Goal: Task Accomplishment & Management: Manage account settings

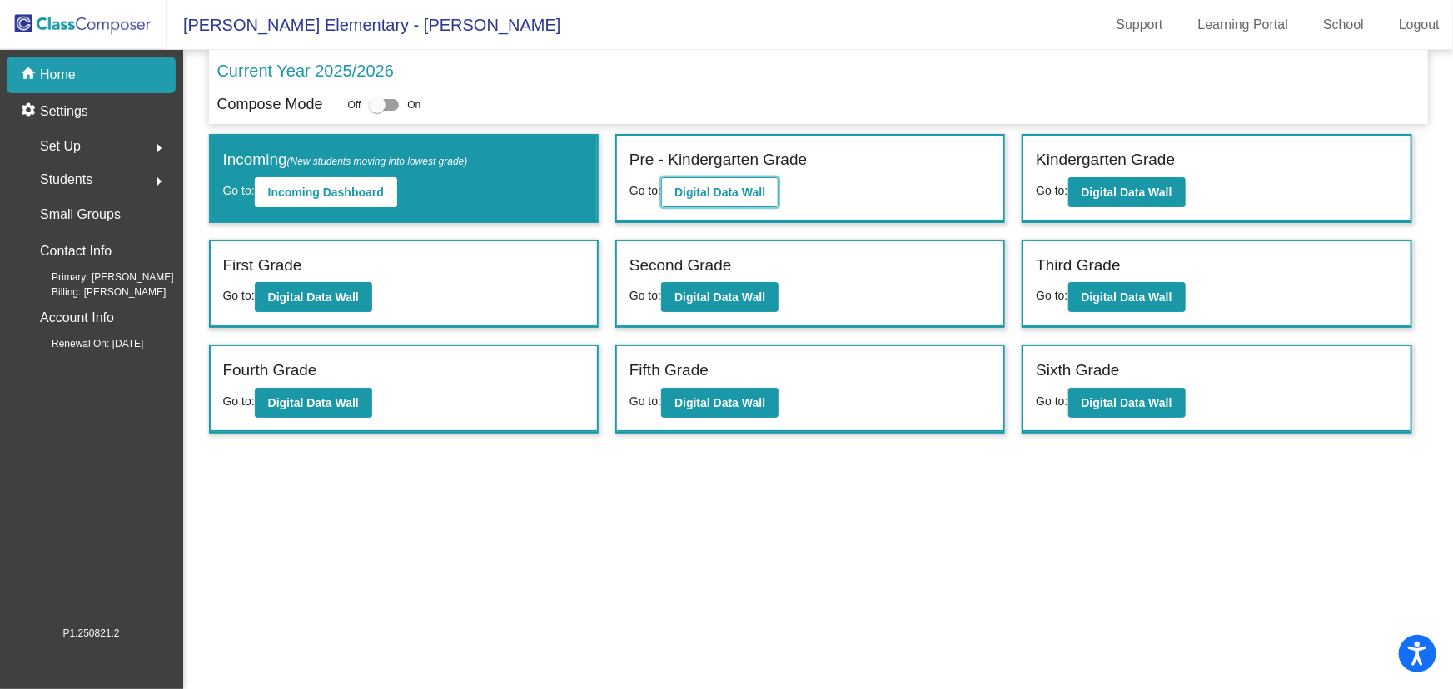
click at [710, 187] on b "Digital Data Wall" at bounding box center [719, 192] width 91 height 13
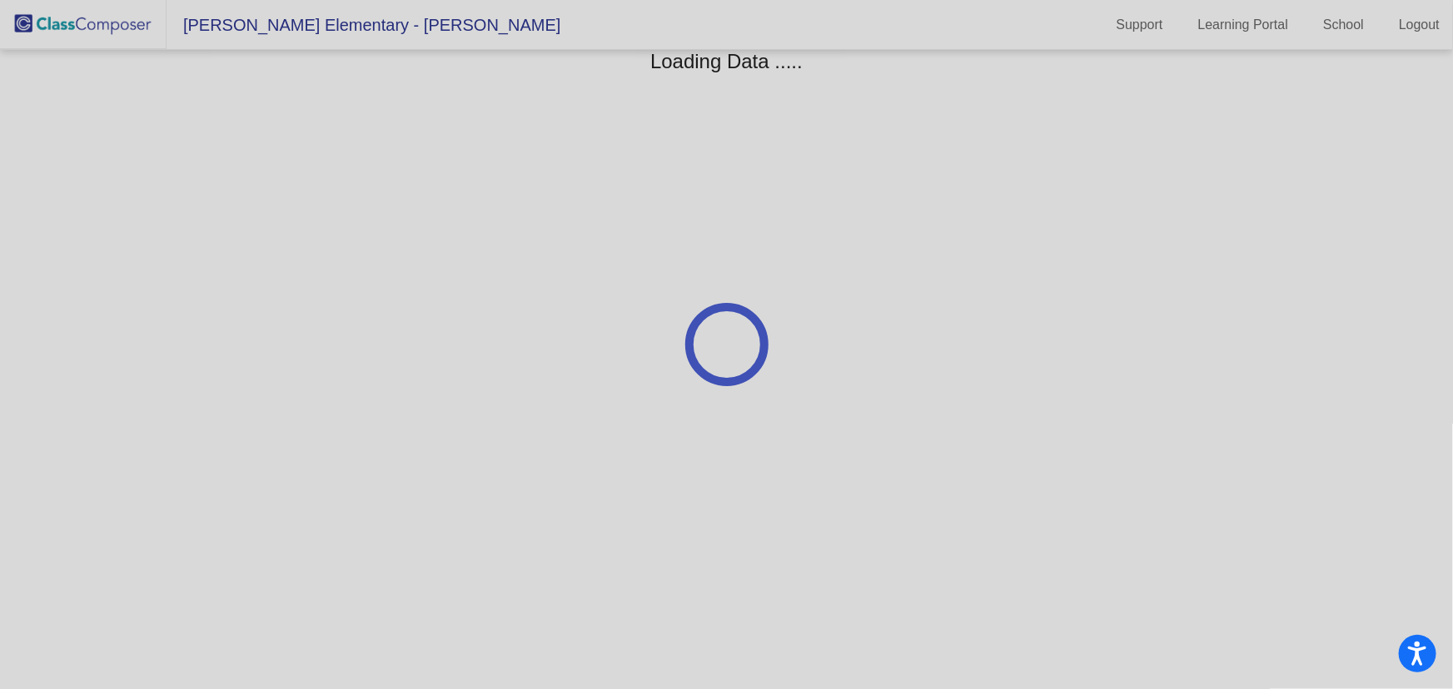
click at [710, 187] on div at bounding box center [726, 344] width 1453 height 689
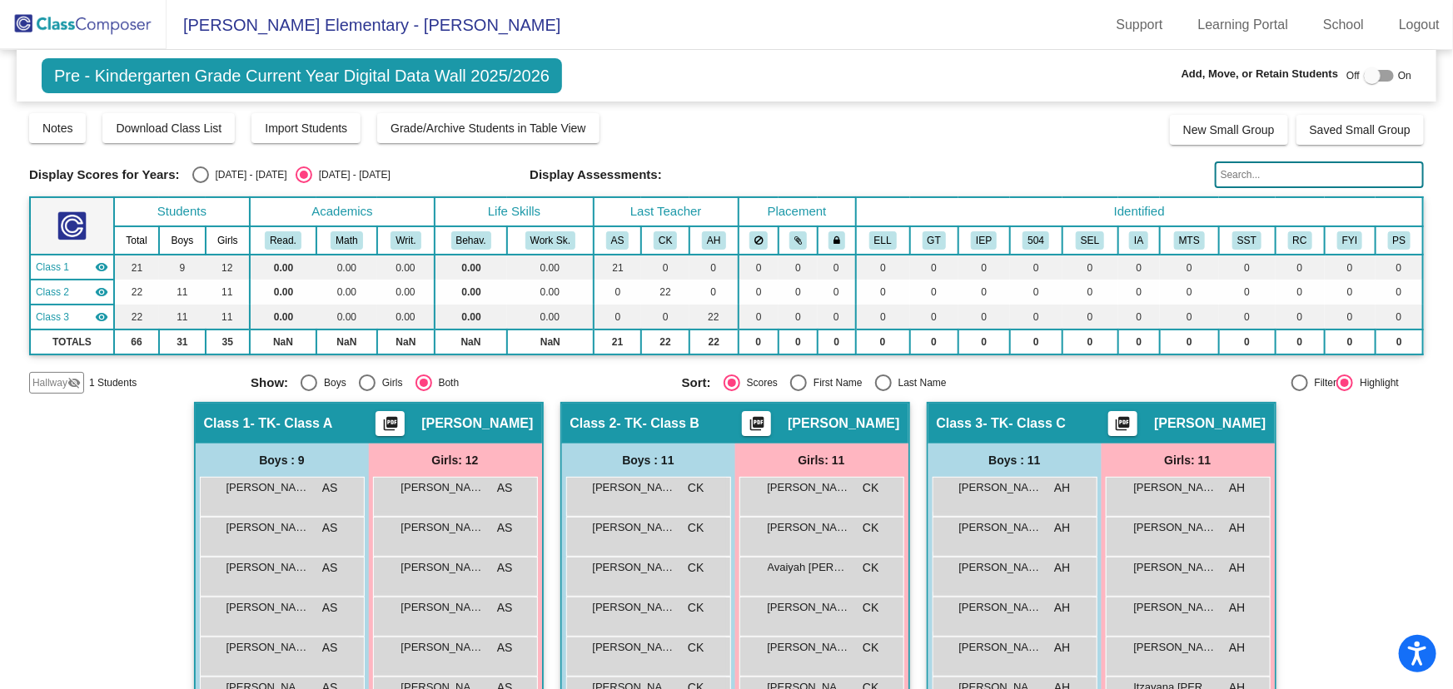
click at [67, 389] on div "Hallway visibility_off" at bounding box center [56, 383] width 55 height 22
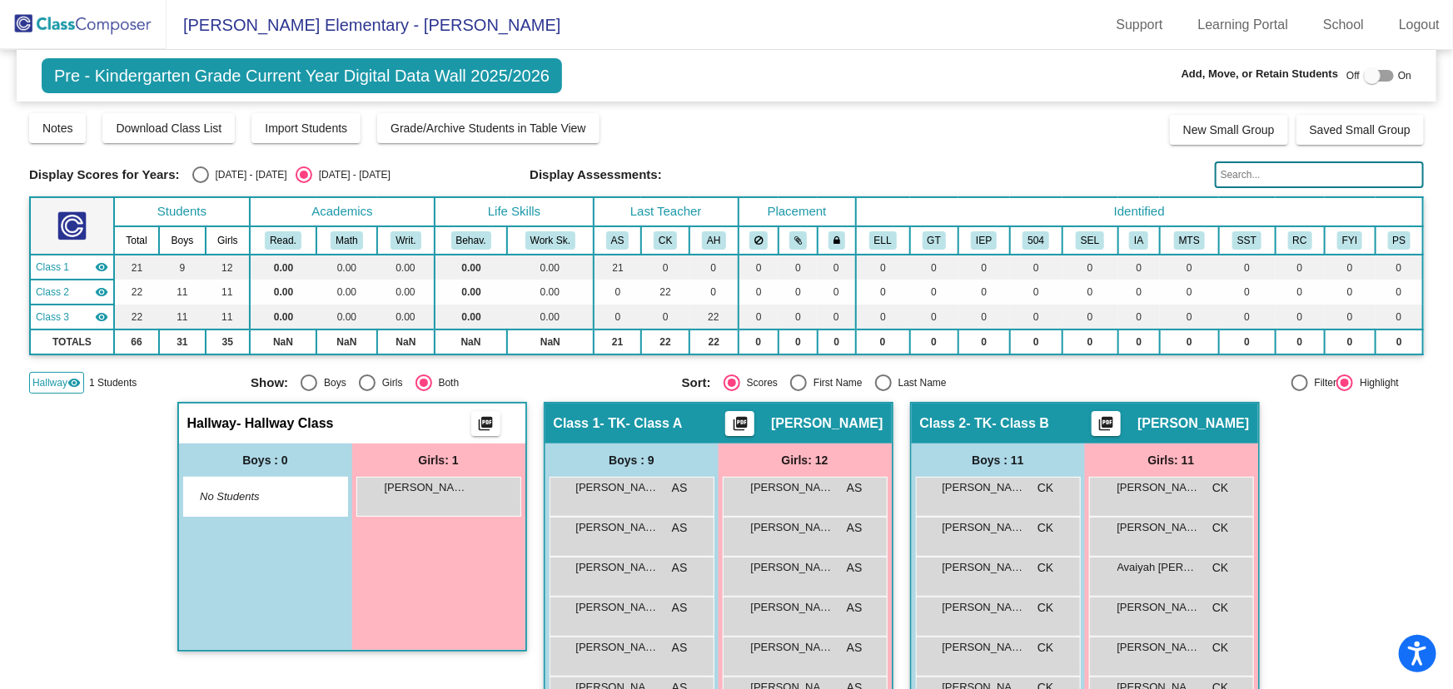
click at [67, 389] on div "Hallway visibility" at bounding box center [56, 383] width 55 height 22
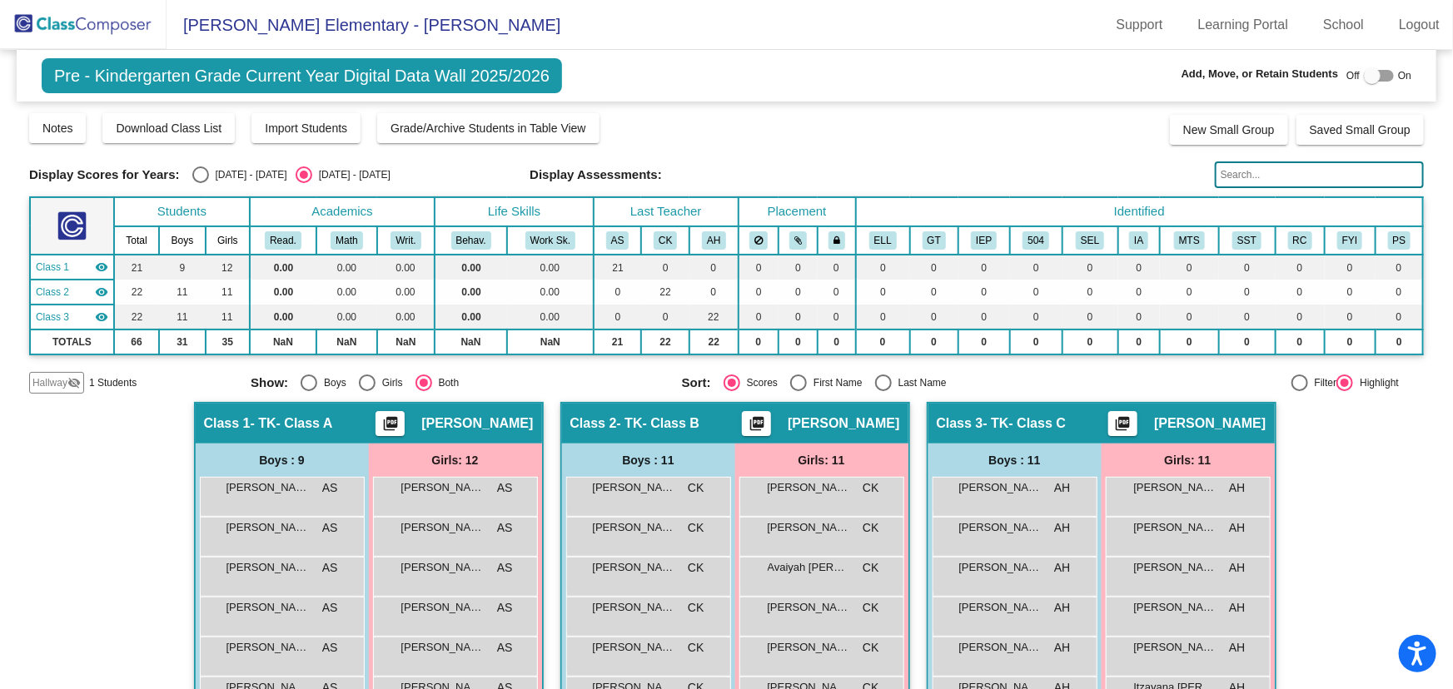
click at [132, 28] on img at bounding box center [83, 24] width 167 height 49
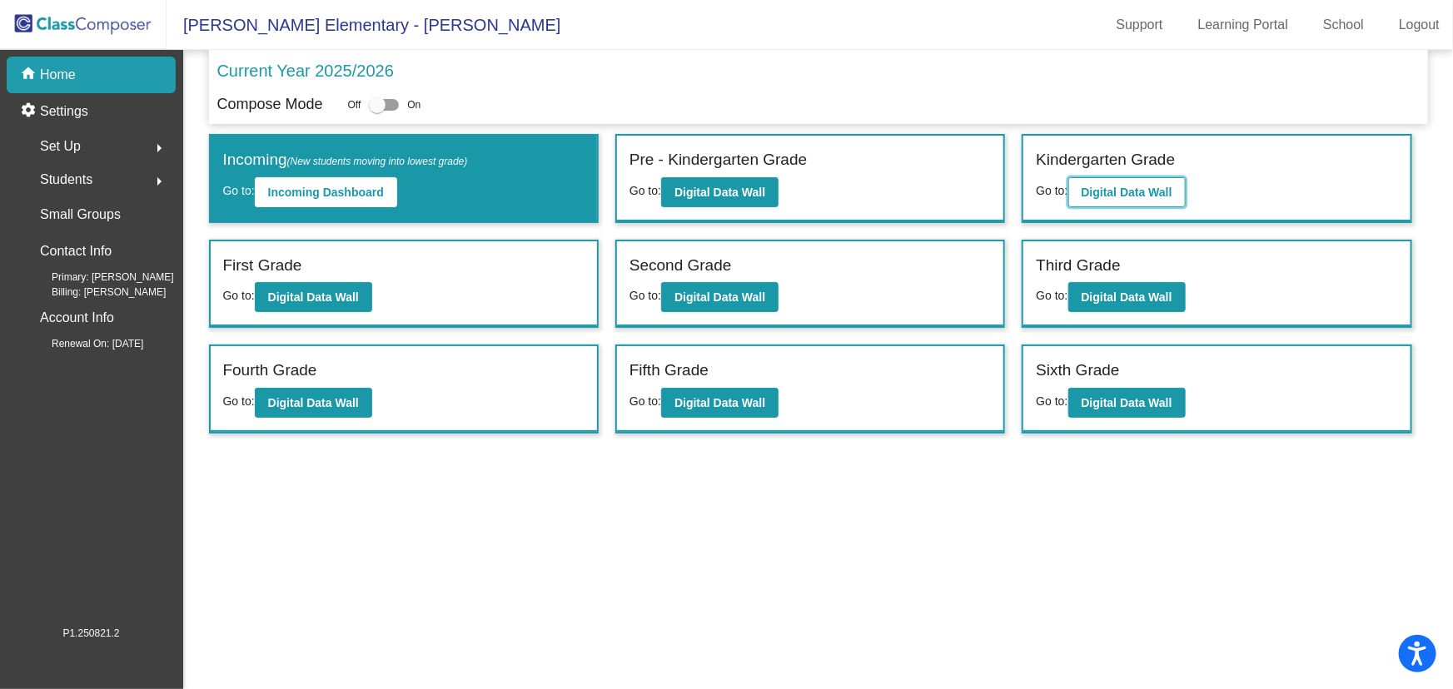
click at [1168, 192] on b "Digital Data Wall" at bounding box center [1127, 192] width 91 height 13
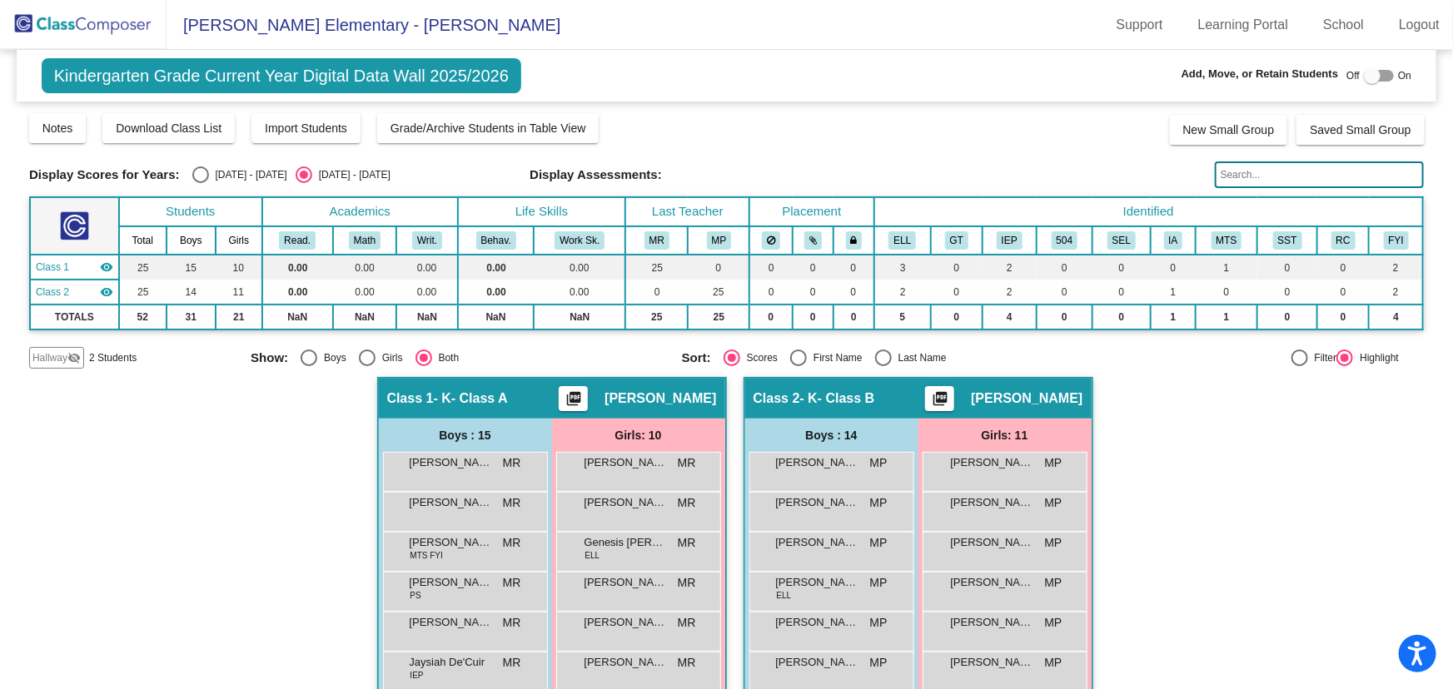
click at [63, 355] on span "Hallway" at bounding box center [49, 358] width 35 height 15
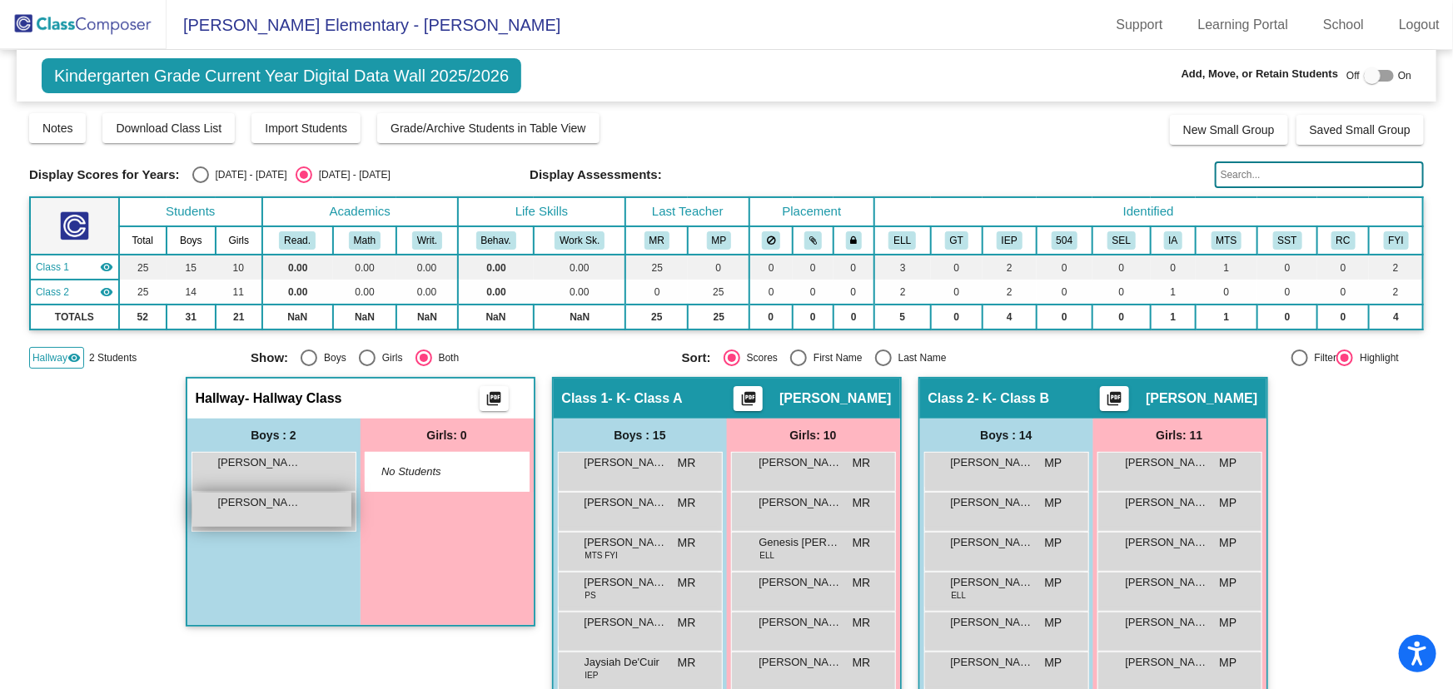
click at [264, 509] on span "[PERSON_NAME]" at bounding box center [259, 503] width 83 height 17
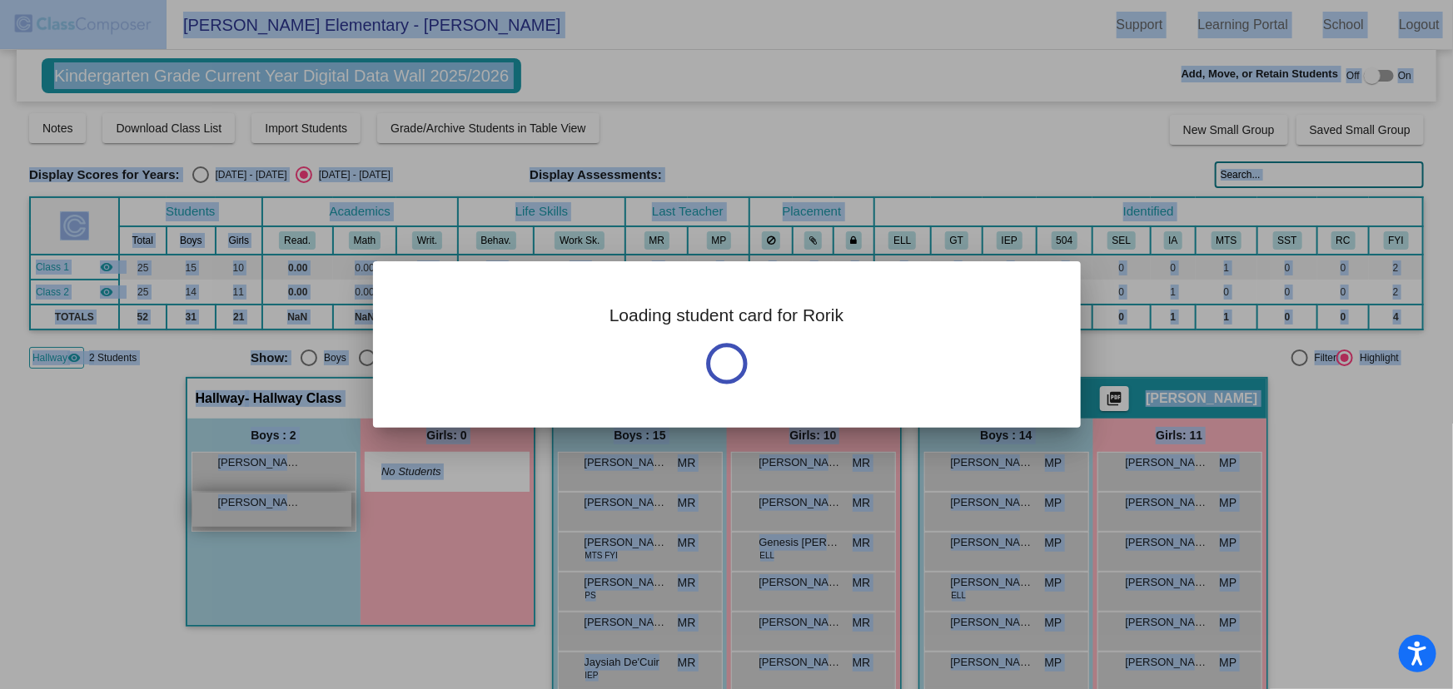
click at [264, 509] on div at bounding box center [726, 344] width 1453 height 689
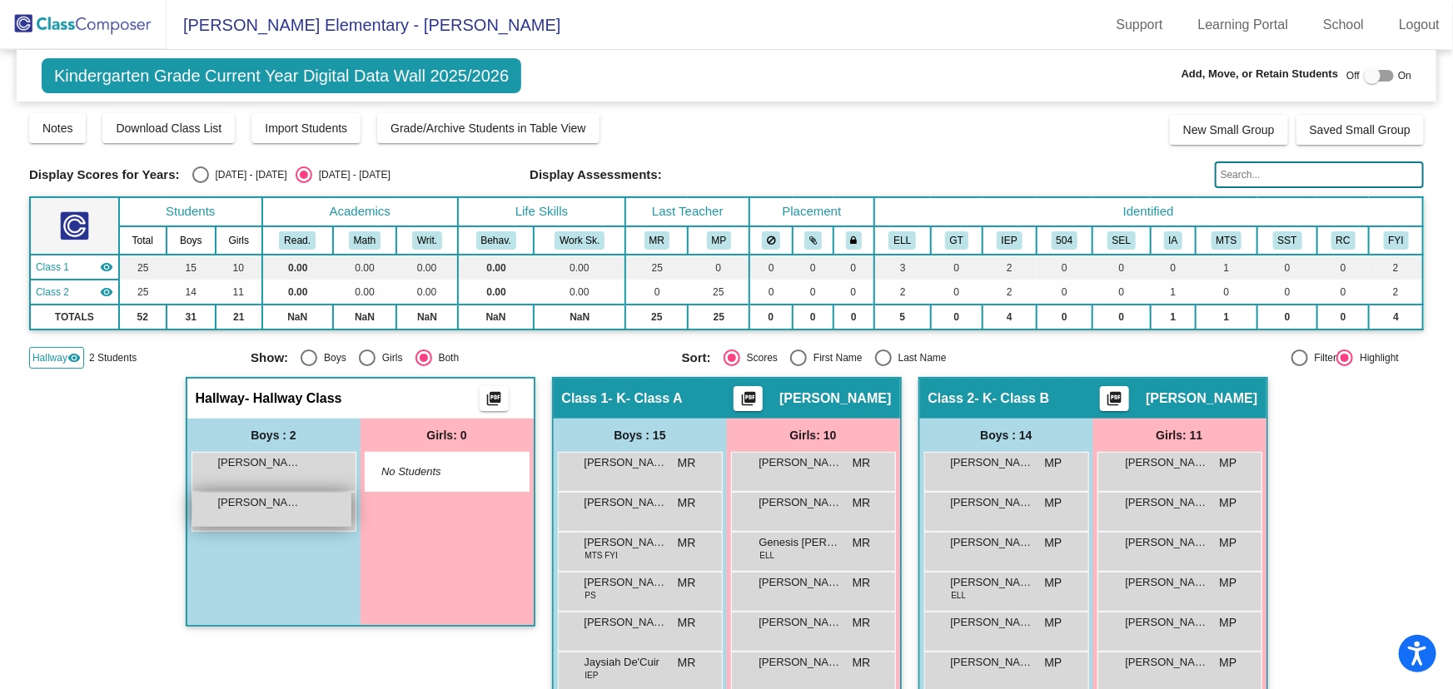
click at [251, 515] on div "[PERSON_NAME] lock do_not_disturb_alt" at bounding box center [271, 510] width 159 height 34
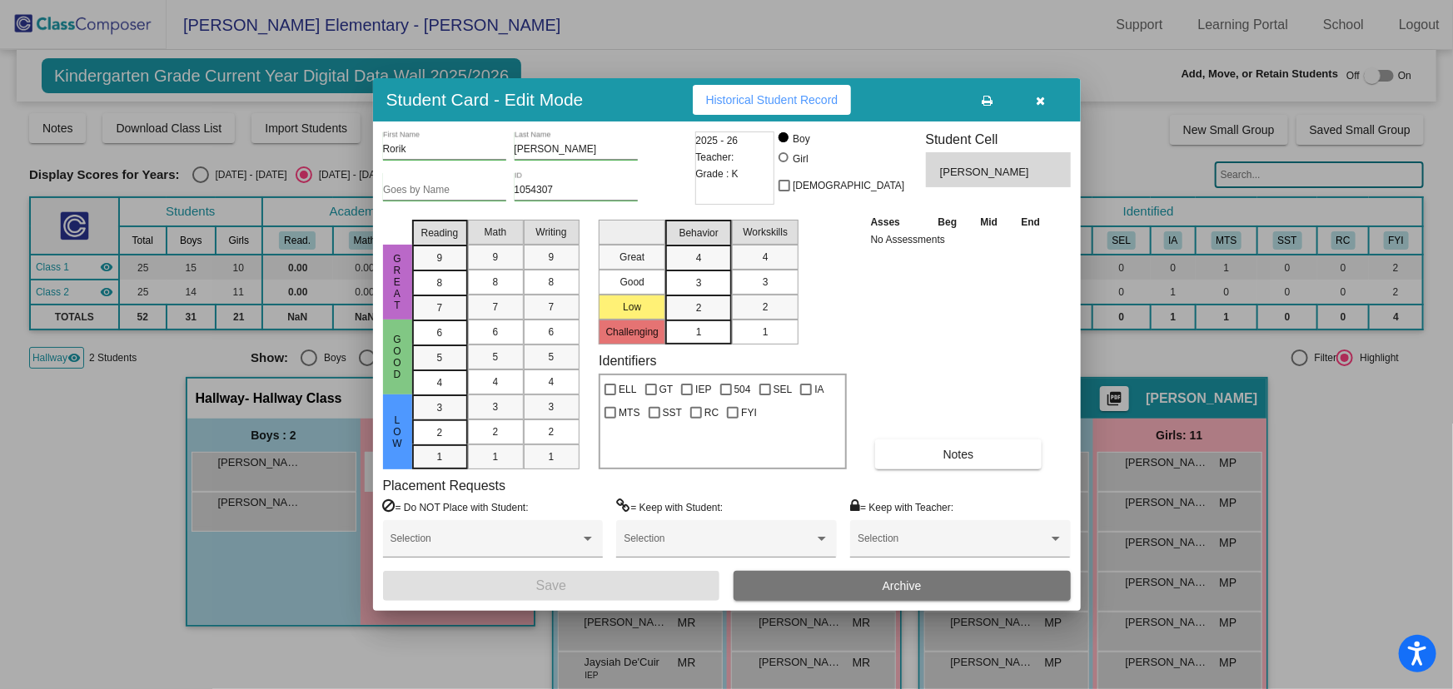
click at [927, 579] on button "Archive" at bounding box center [902, 586] width 337 height 30
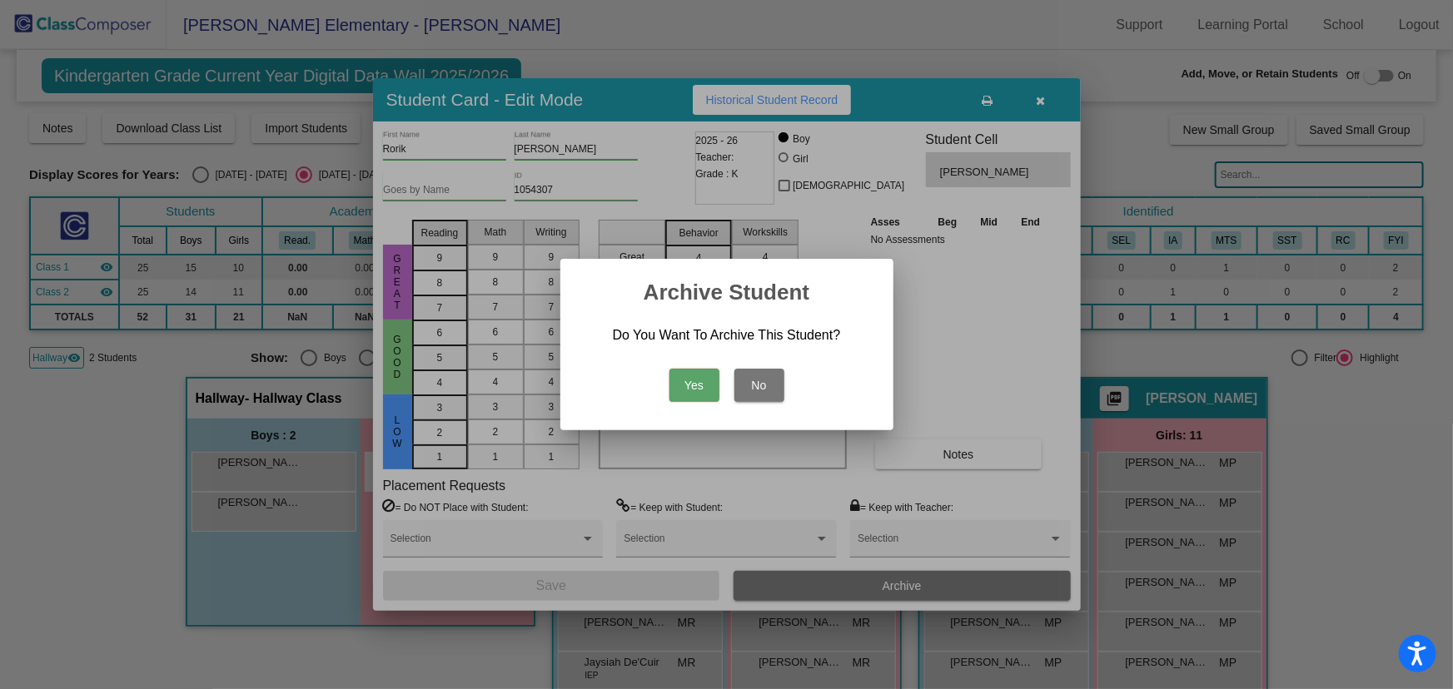
click at [704, 389] on button "Yes" at bounding box center [694, 385] width 50 height 33
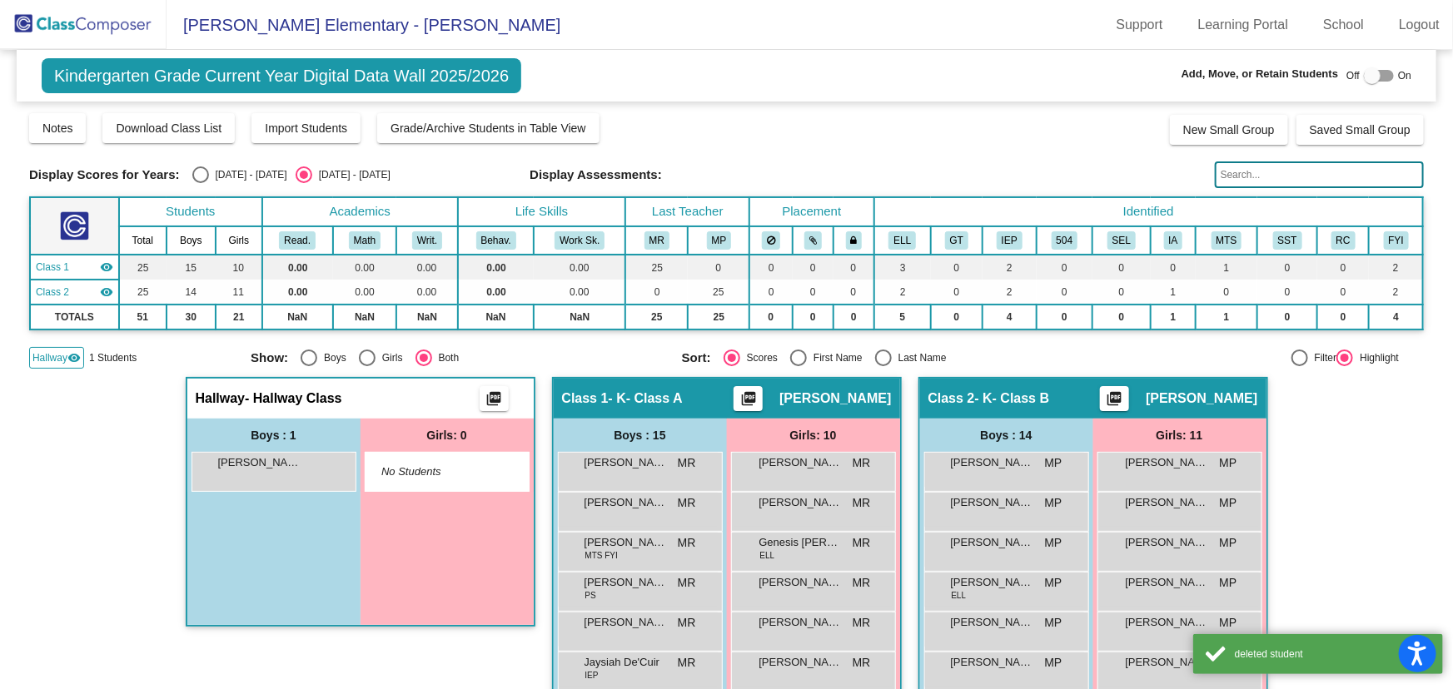
drag, startPoint x: 1365, startPoint y: 455, endPoint x: 1182, endPoint y: 445, distance: 182.6
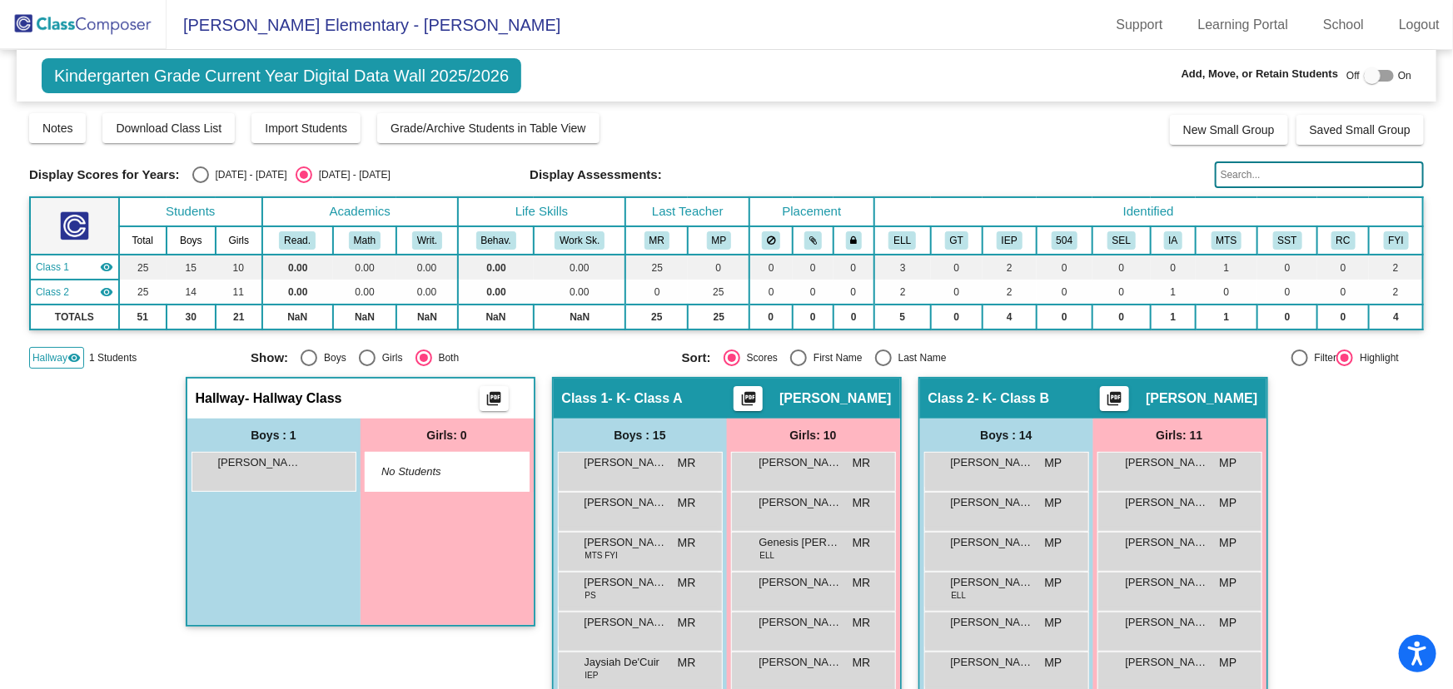
click at [58, 357] on span "Hallway" at bounding box center [49, 358] width 35 height 15
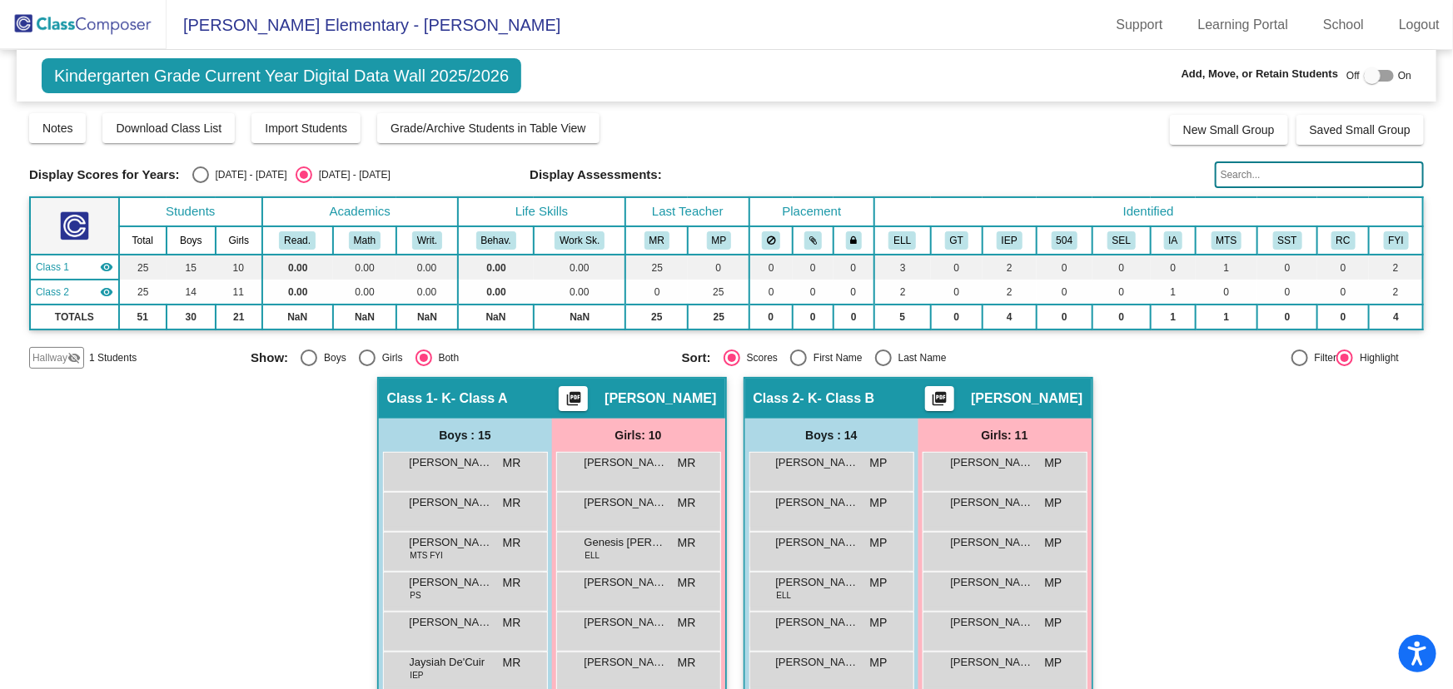
click at [102, 32] on img at bounding box center [83, 24] width 167 height 49
